Goal: Ask a question

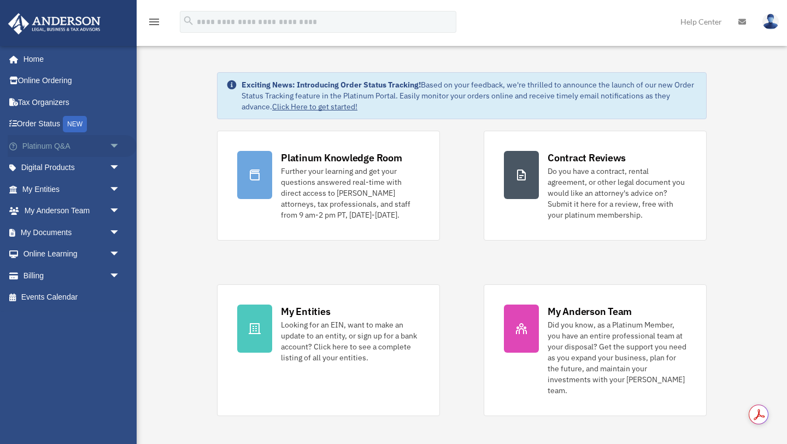
click at [83, 147] on link "Platinum Q&A arrow_drop_down" at bounding box center [72, 146] width 129 height 22
click at [114, 145] on span "arrow_drop_down" at bounding box center [120, 146] width 22 height 22
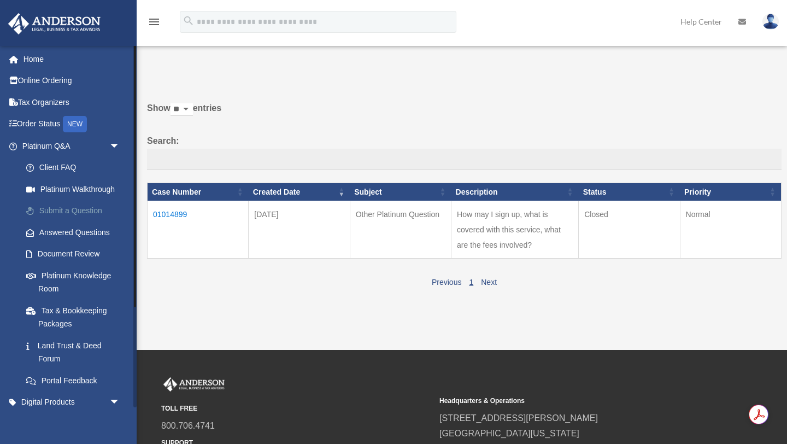
click at [80, 209] on link "Submit a Question" at bounding box center [75, 211] width 121 height 22
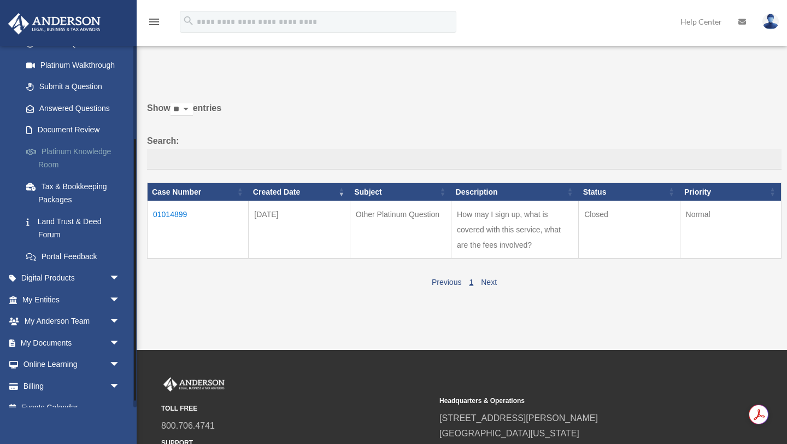
scroll to position [129, 0]
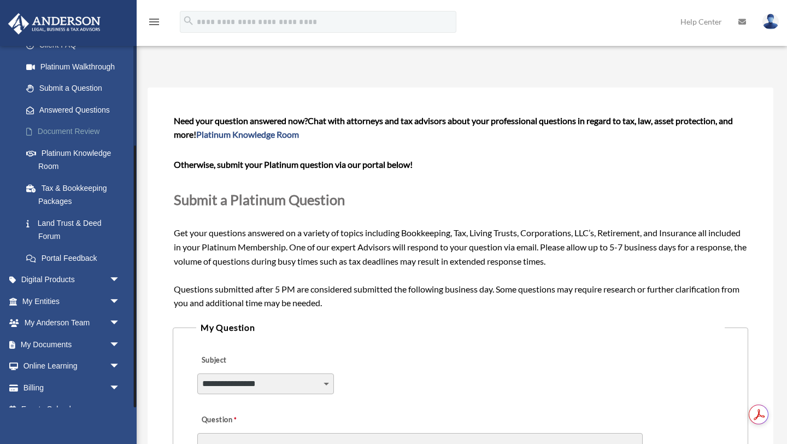
scroll to position [138, 0]
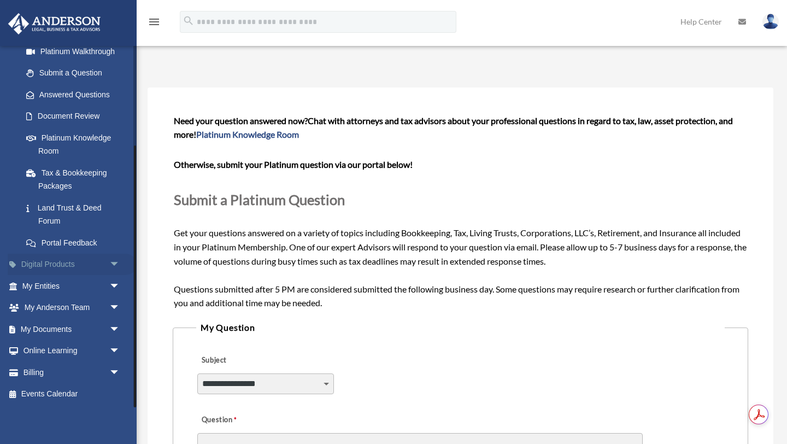
click at [113, 263] on span "arrow_drop_down" at bounding box center [120, 264] width 22 height 22
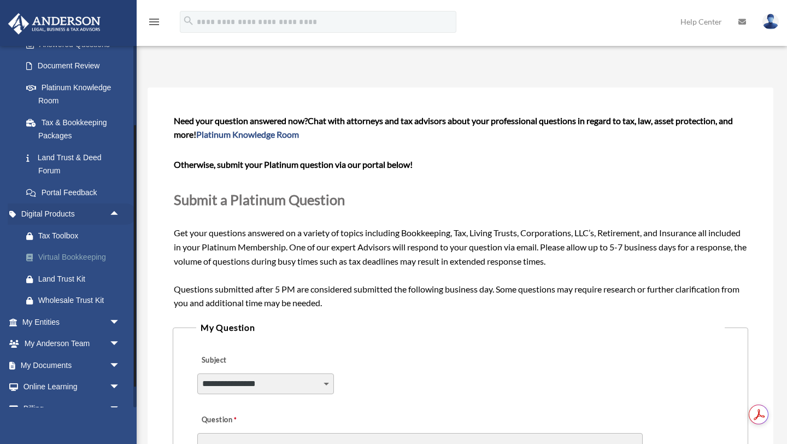
scroll to position [224, 0]
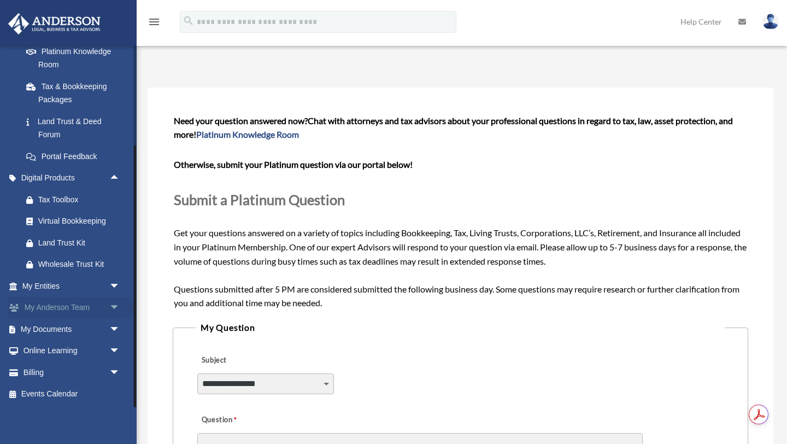
click at [89, 310] on link "My [PERSON_NAME] Team arrow_drop_down" at bounding box center [72, 308] width 129 height 22
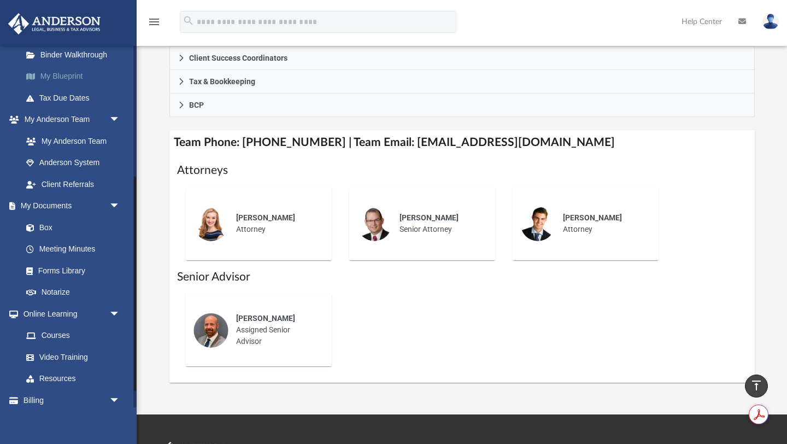
scroll to position [249, 0]
